Goal: Task Accomplishment & Management: Manage account settings

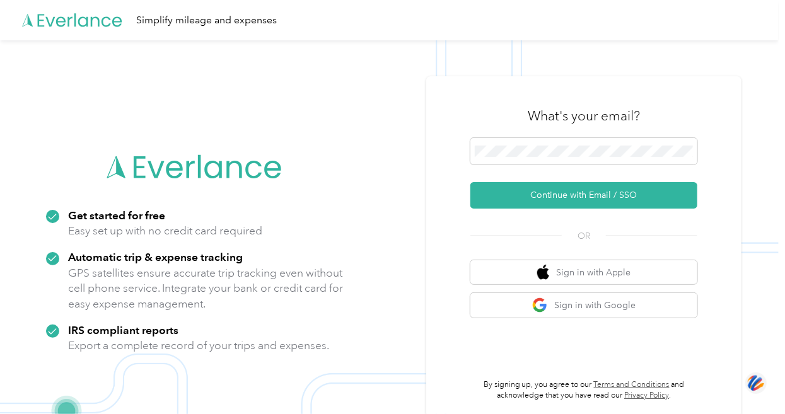
scroll to position [40, 0]
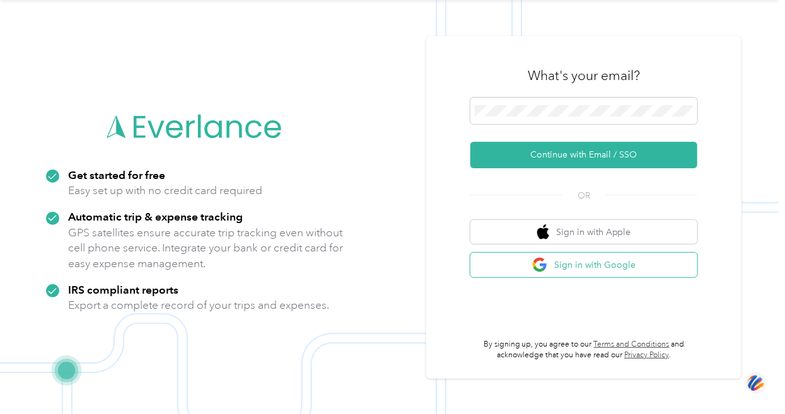
click at [581, 267] on button "Sign in with Google" at bounding box center [583, 265] width 227 height 25
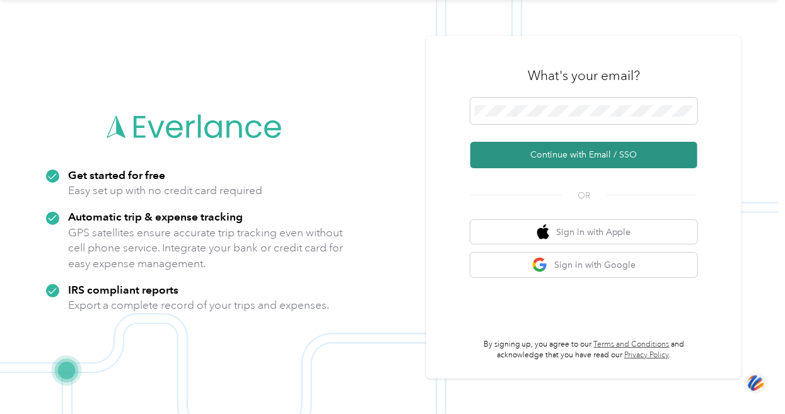
click at [586, 154] on button "Continue with Email / SSO" at bounding box center [583, 155] width 227 height 26
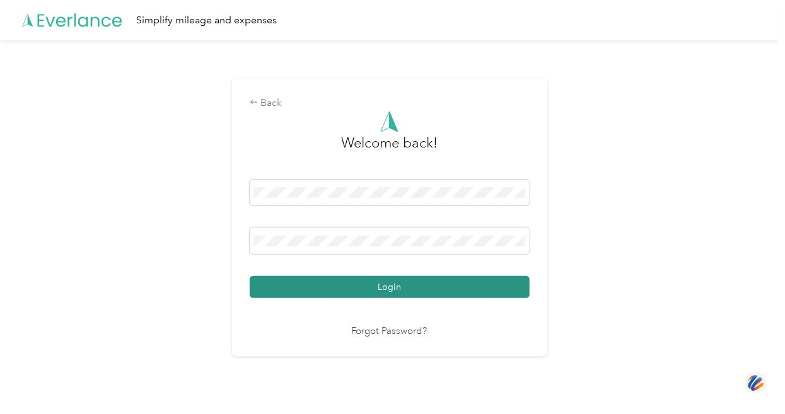
click at [385, 284] on button "Login" at bounding box center [390, 287] width 280 height 22
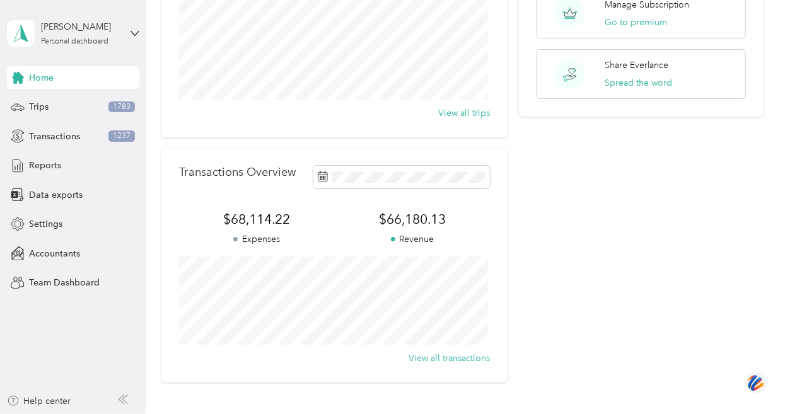
scroll to position [183, 0]
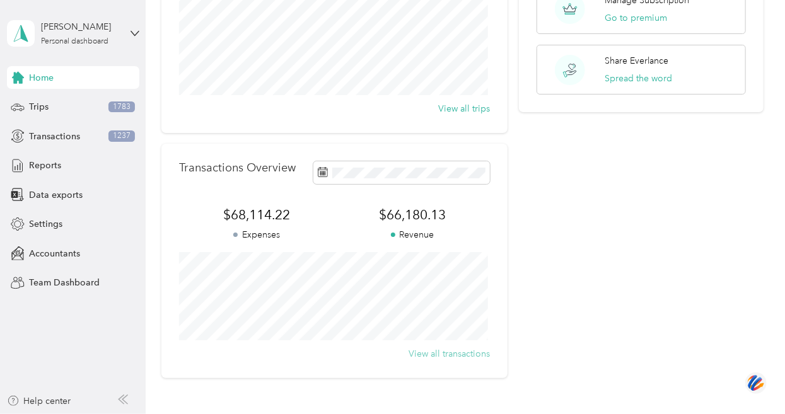
click at [466, 352] on button "View all transactions" at bounding box center [448, 353] width 81 height 13
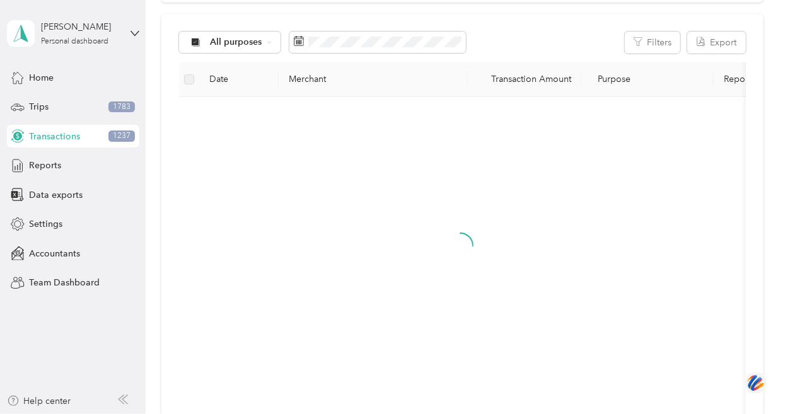
scroll to position [183, 0]
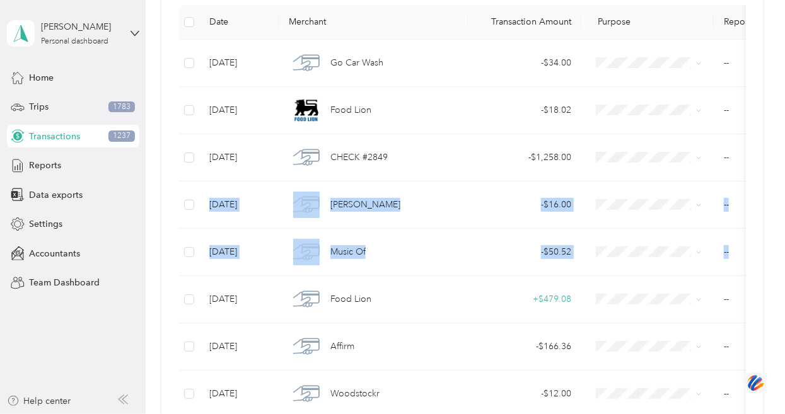
drag, startPoint x: 772, startPoint y: 179, endPoint x: 773, endPoint y: 257, distance: 77.5
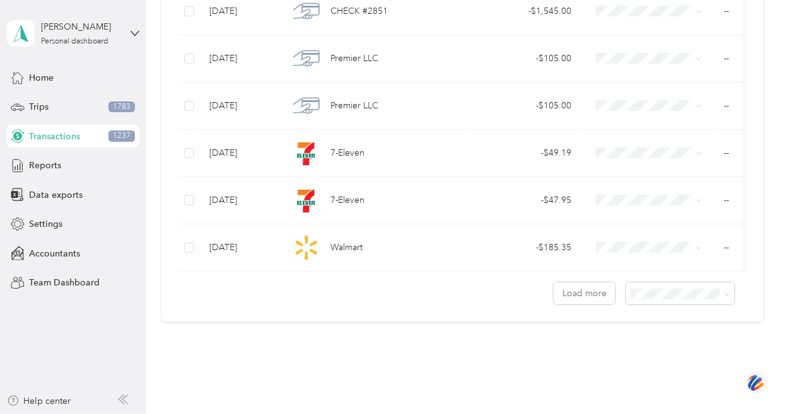
scroll to position [1173, 0]
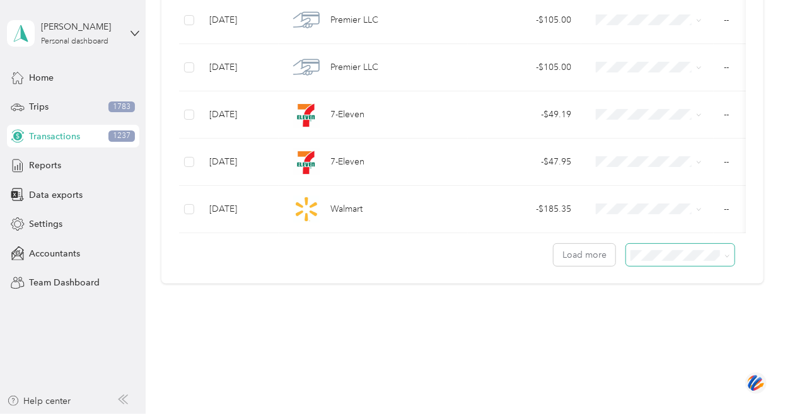
click at [727, 254] on span at bounding box center [680, 255] width 108 height 22
click at [720, 255] on span at bounding box center [725, 254] width 10 height 13
click at [589, 259] on button "Load more" at bounding box center [584, 255] width 62 height 22
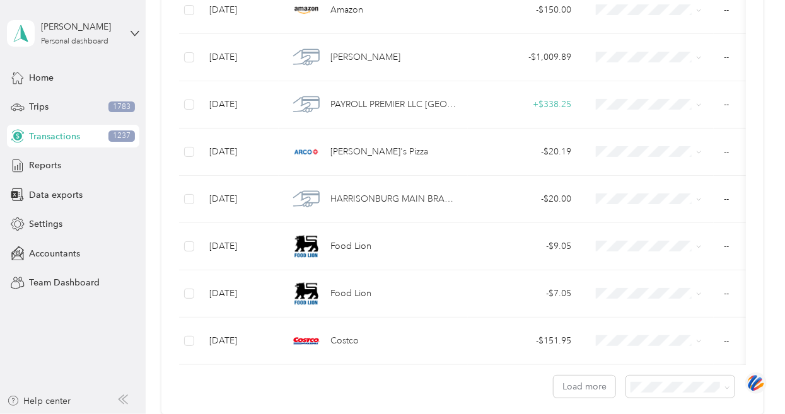
scroll to position [2347, 0]
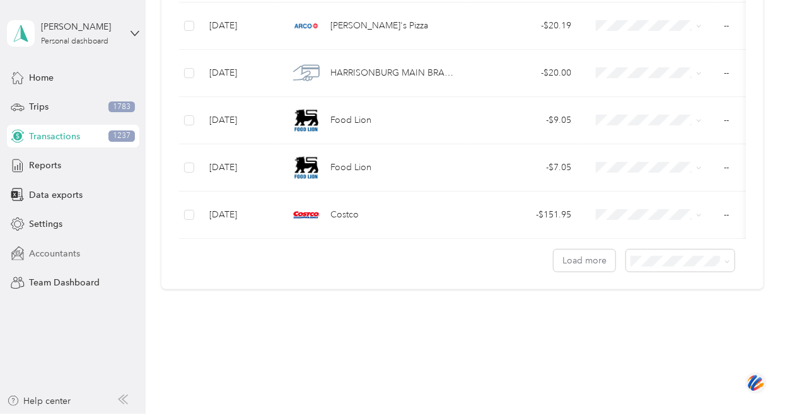
click at [47, 250] on span "Accountants" at bounding box center [54, 253] width 51 height 13
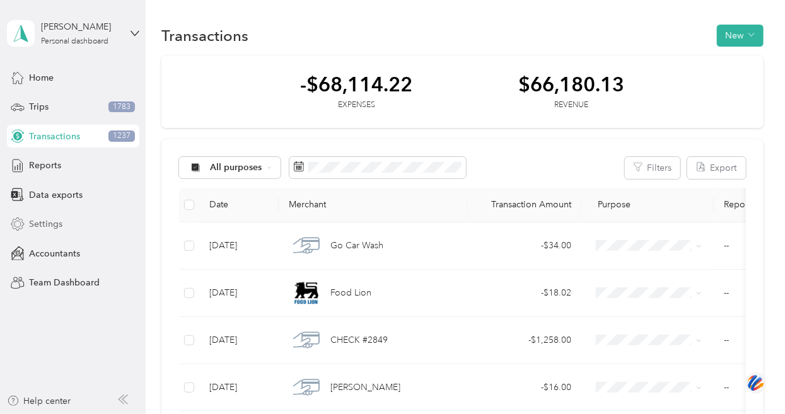
click at [59, 226] on span "Settings" at bounding box center [45, 223] width 33 height 13
